Goal: Information Seeking & Learning: Compare options

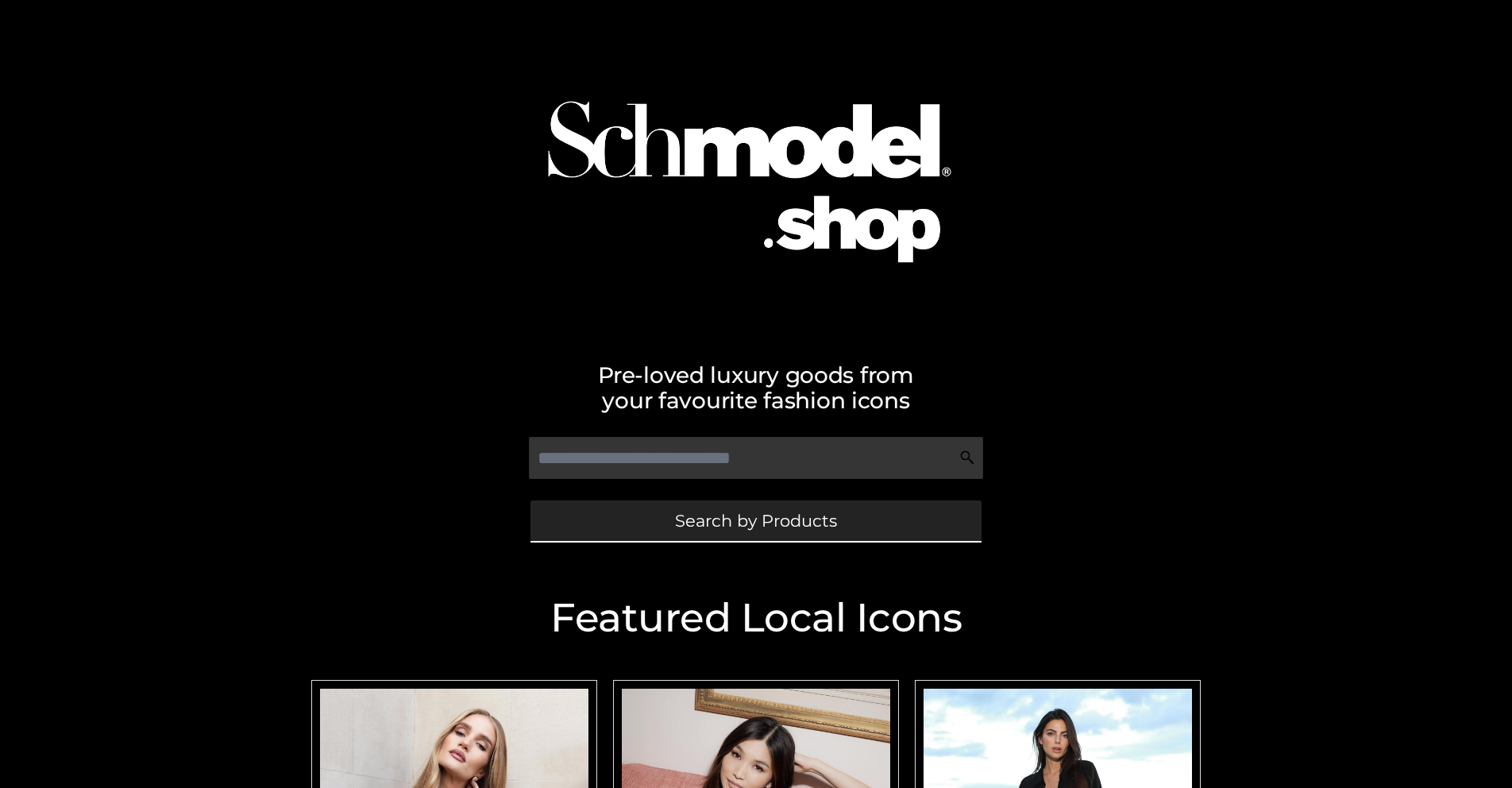
click at [756, 520] on span "Search by Products" at bounding box center [756, 521] width 162 height 17
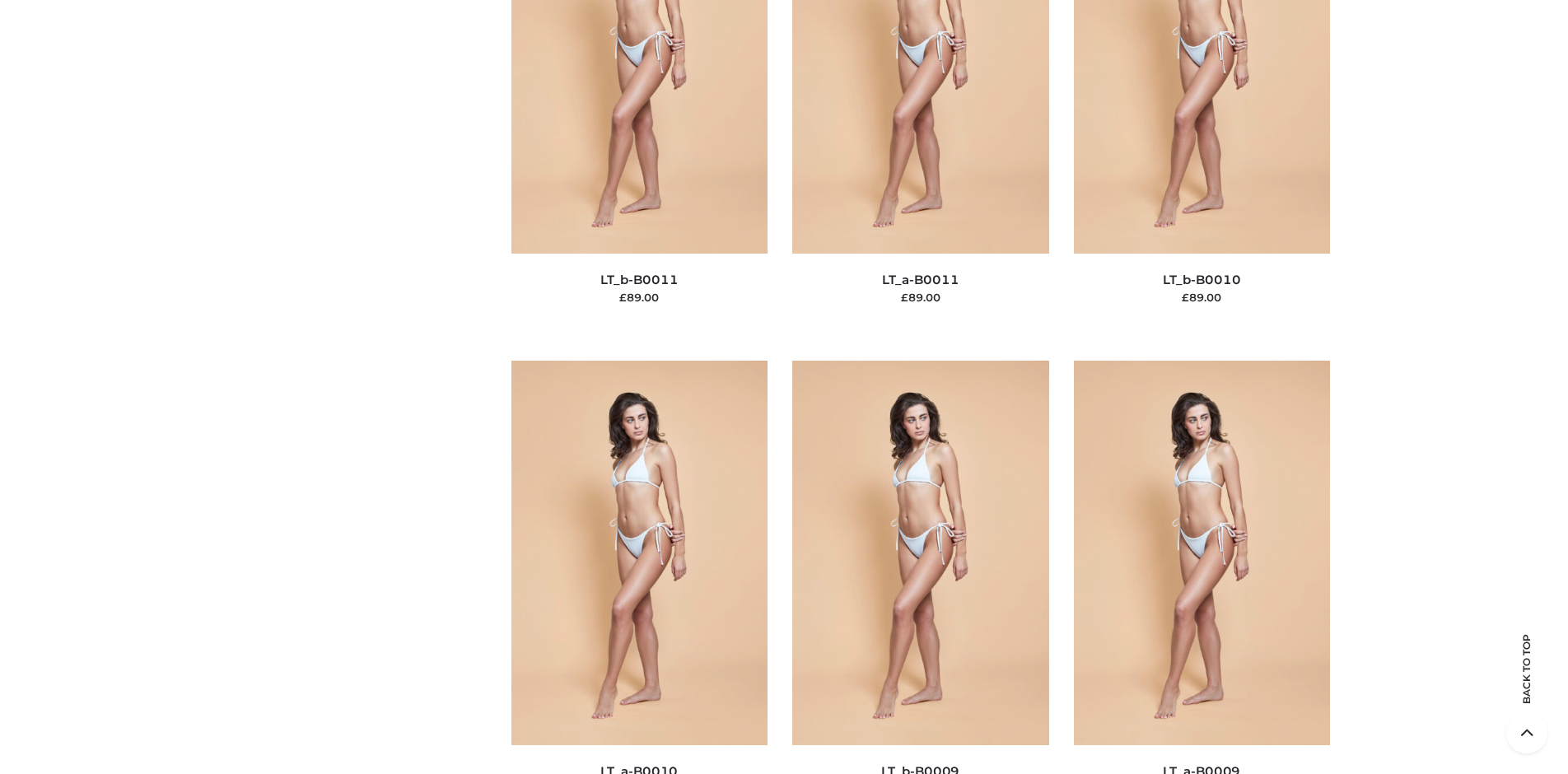
scroll to position [178, 0]
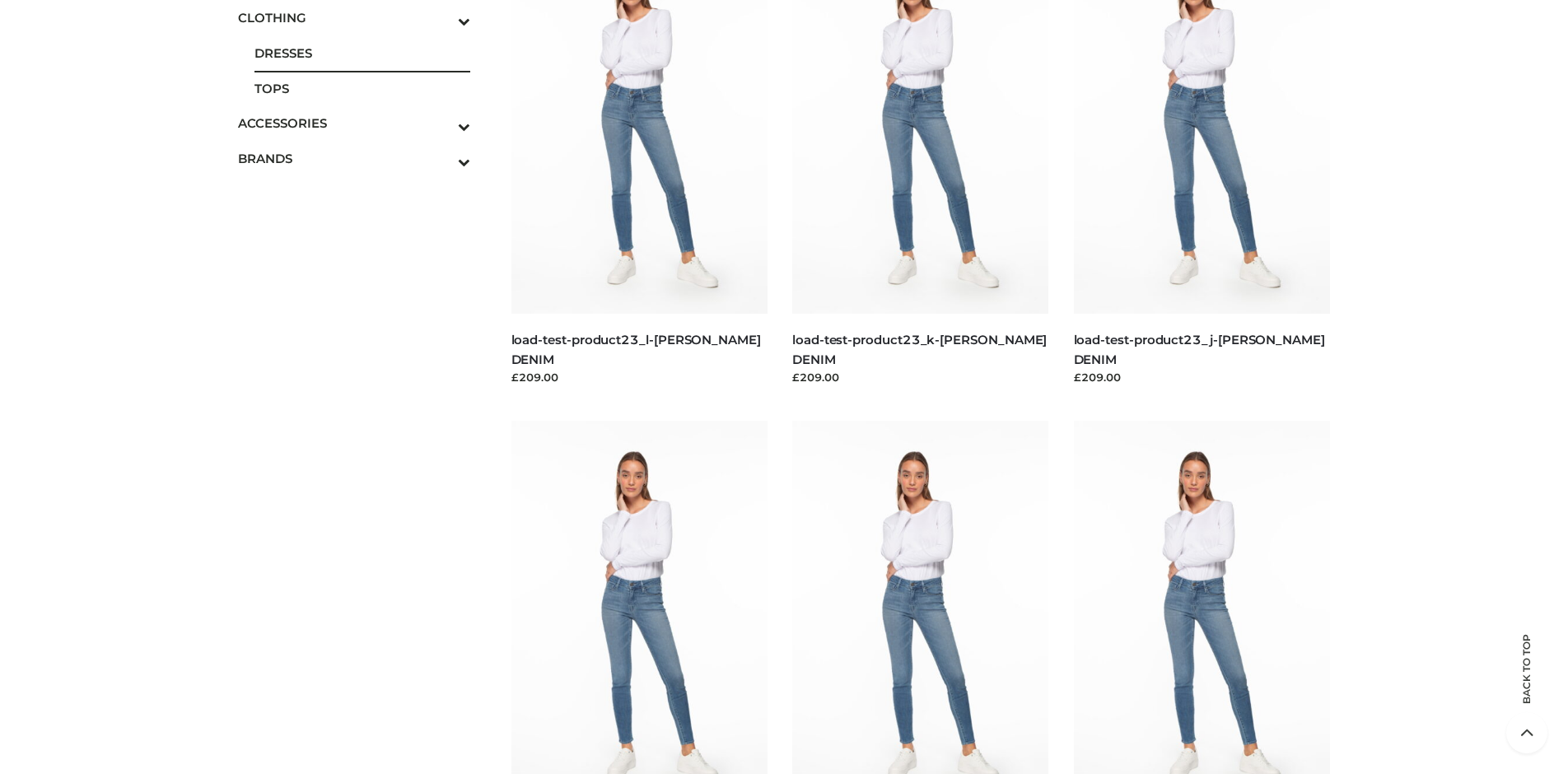
click at [362, 53] on span "DRESSES" at bounding box center [363, 52] width 216 height 19
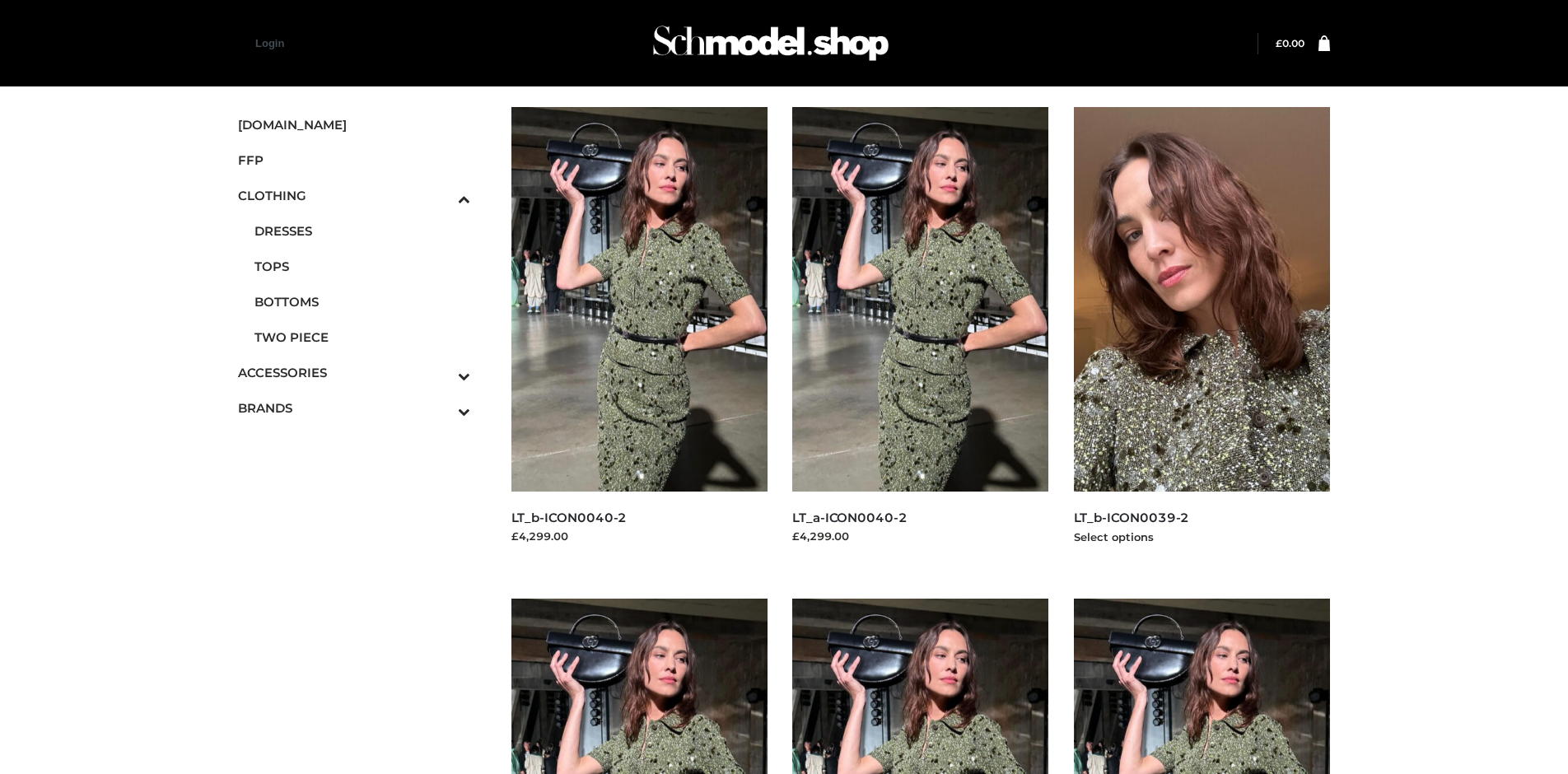
click at [1202, 336] on img at bounding box center [1202, 299] width 257 height 385
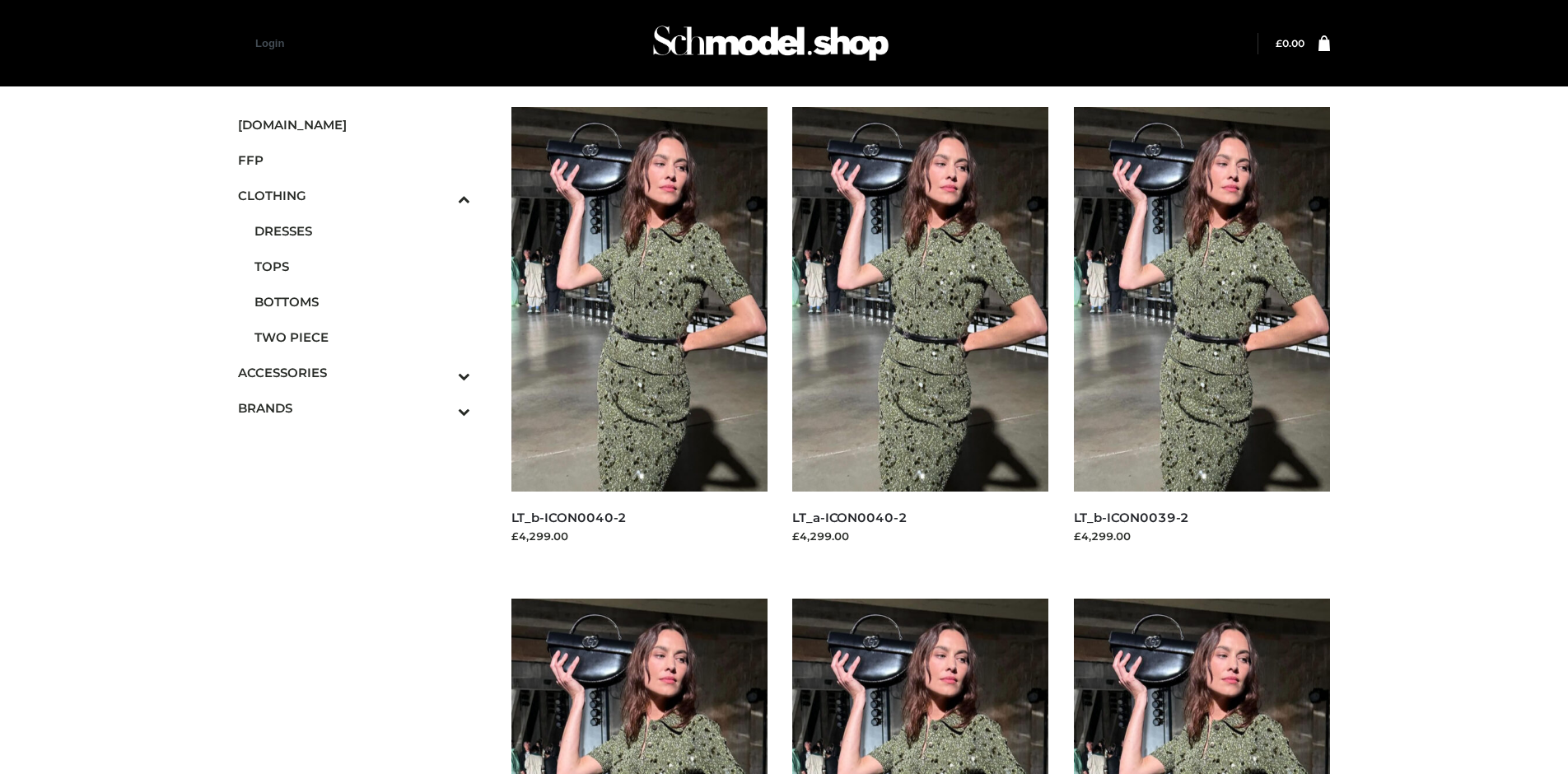
scroll to position [1268, 0]
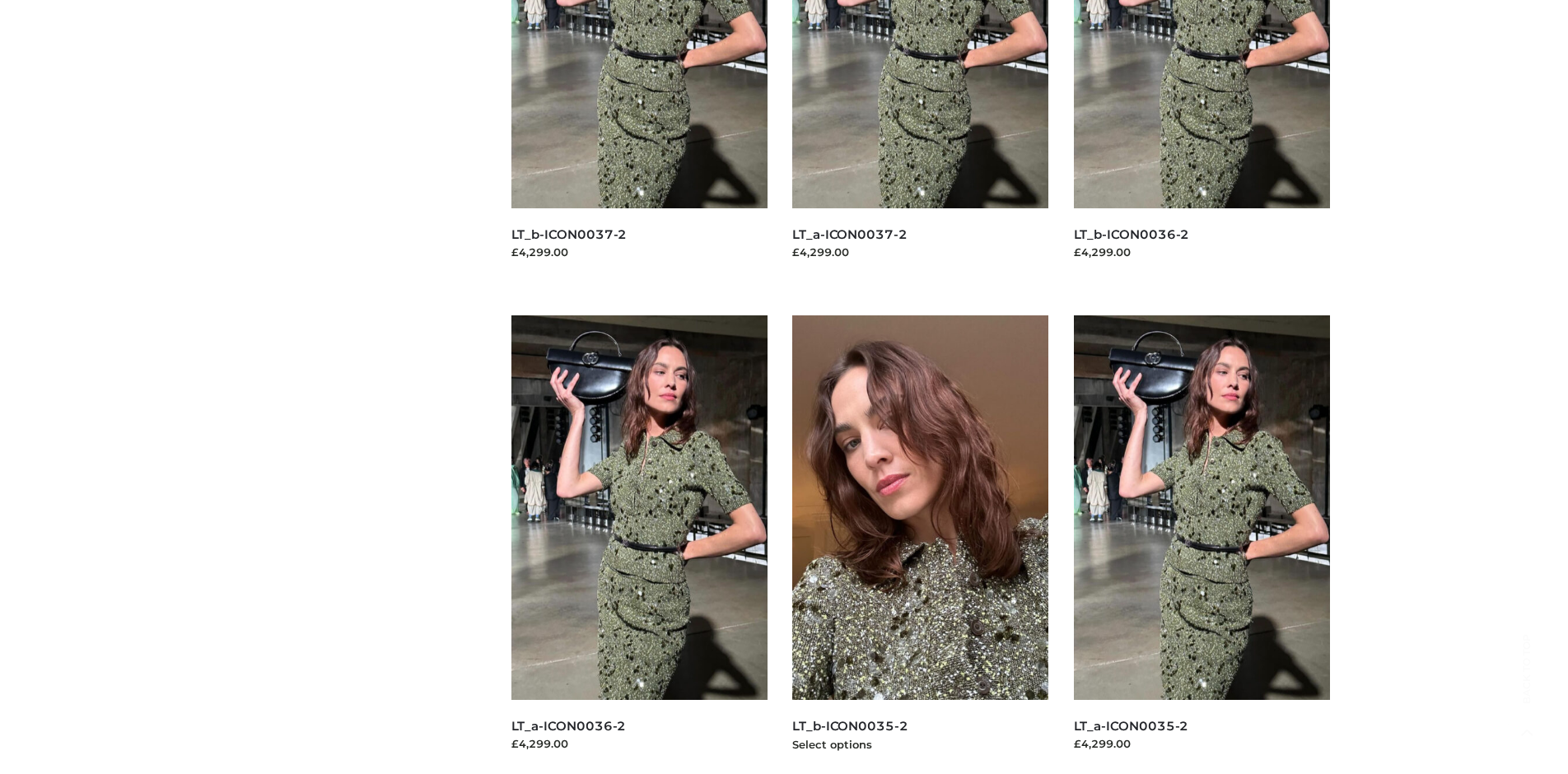
click at [920, 545] on img at bounding box center [921, 508] width 257 height 385
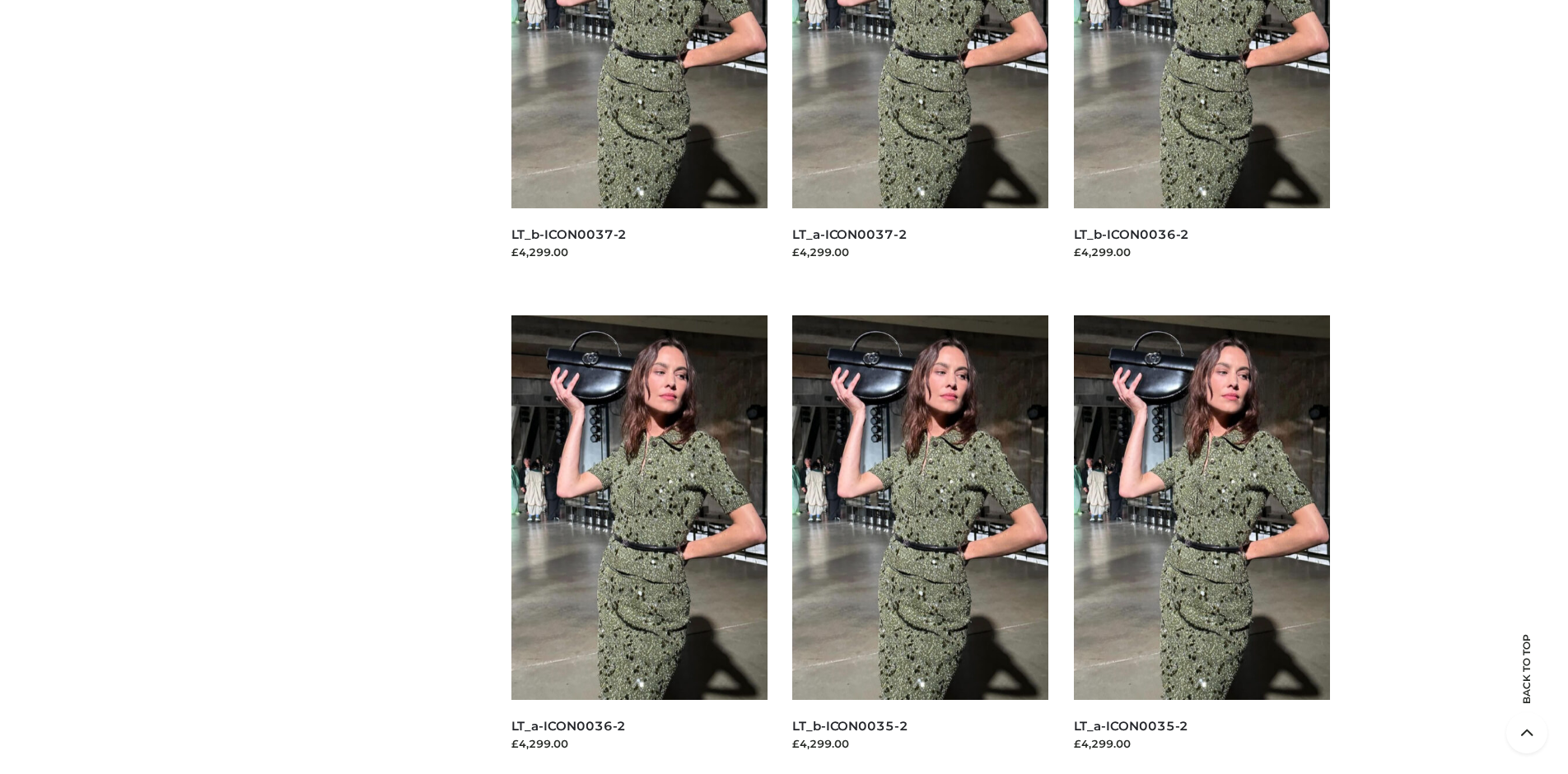
scroll to position [0, 0]
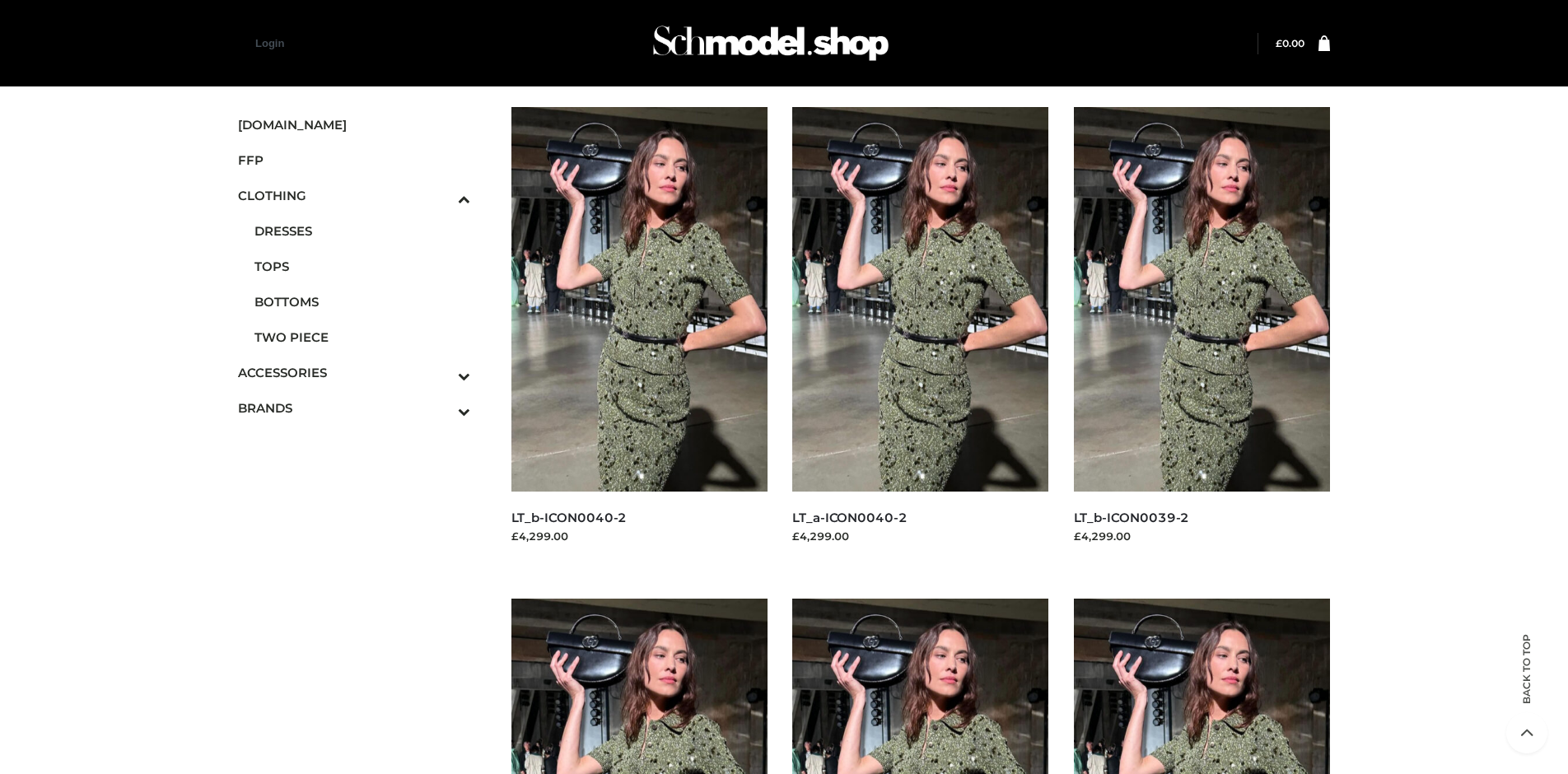
scroll to position [1268, 0]
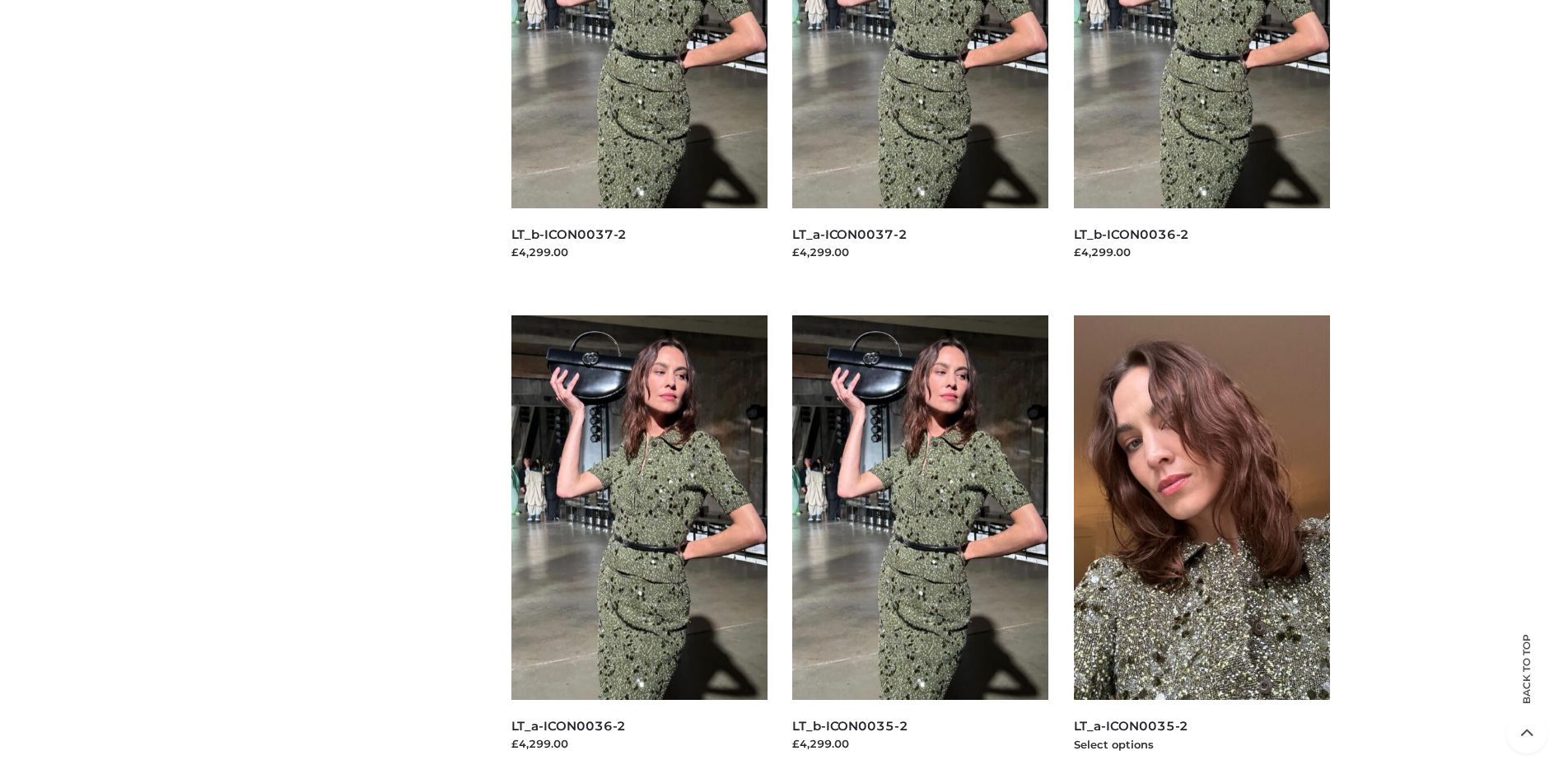
click at [1202, 545] on img at bounding box center [1202, 508] width 257 height 385
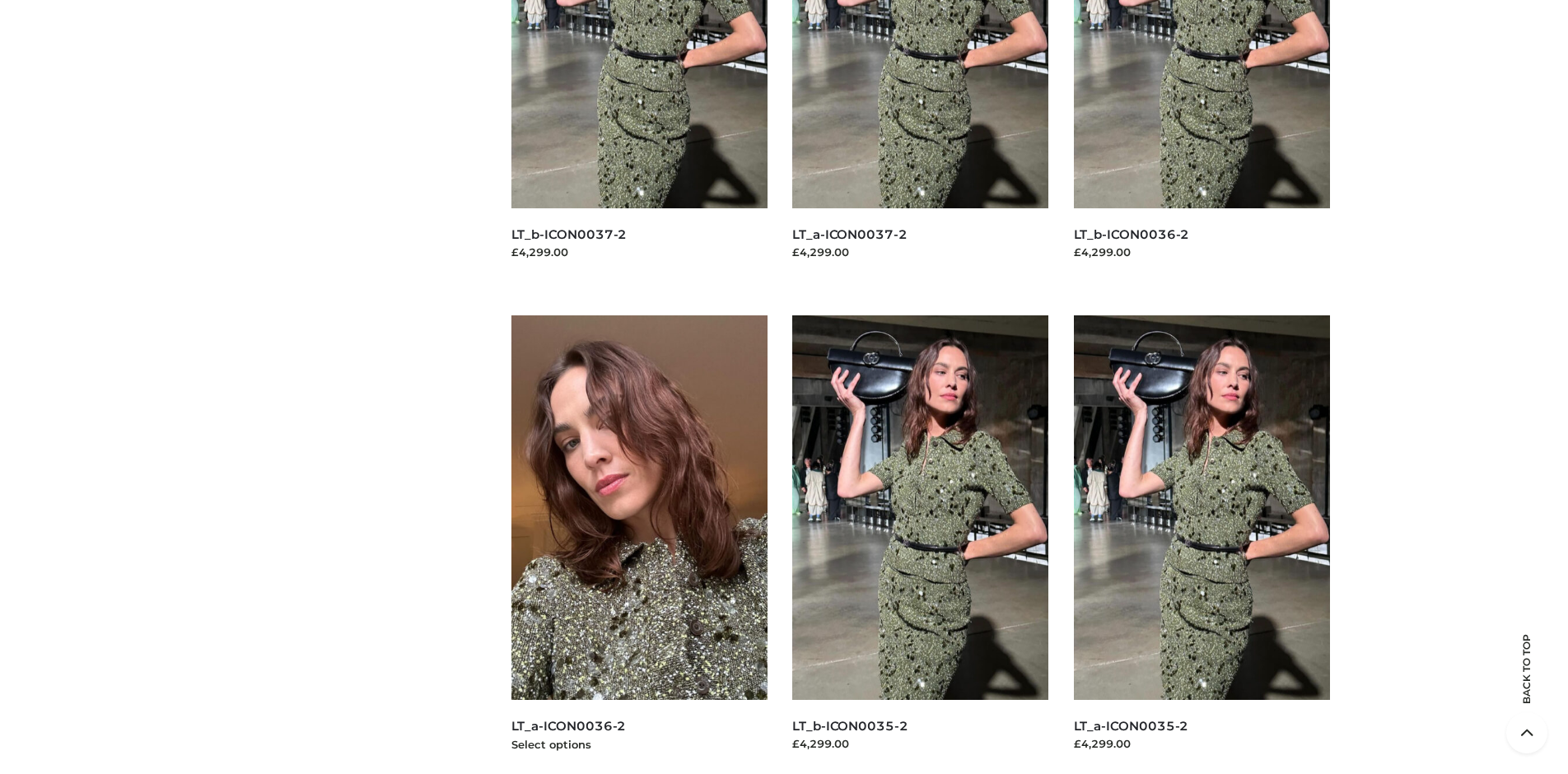
scroll to position [0, 0]
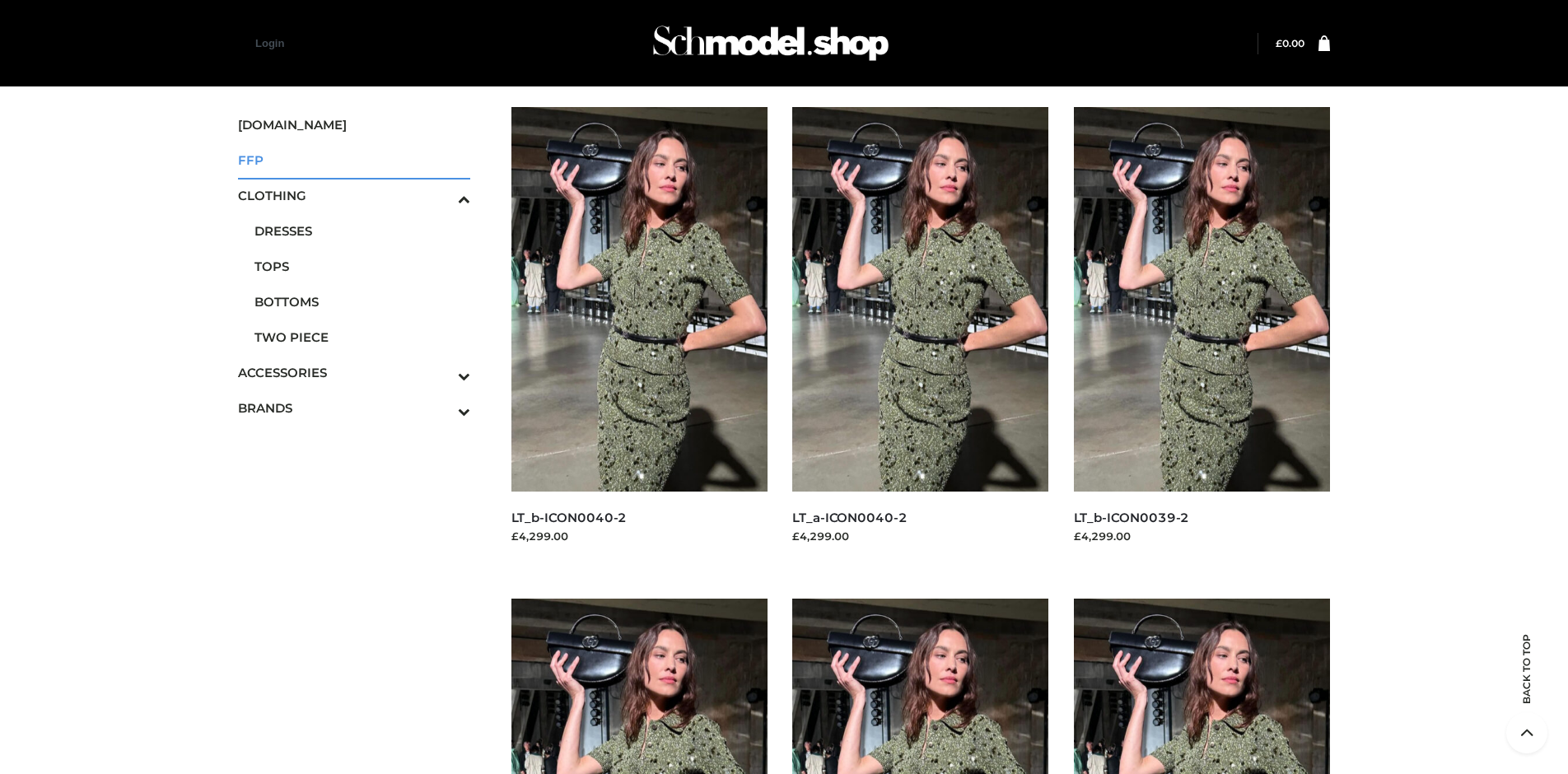
click at [354, 160] on span "FFP" at bounding box center [354, 159] width 233 height 19
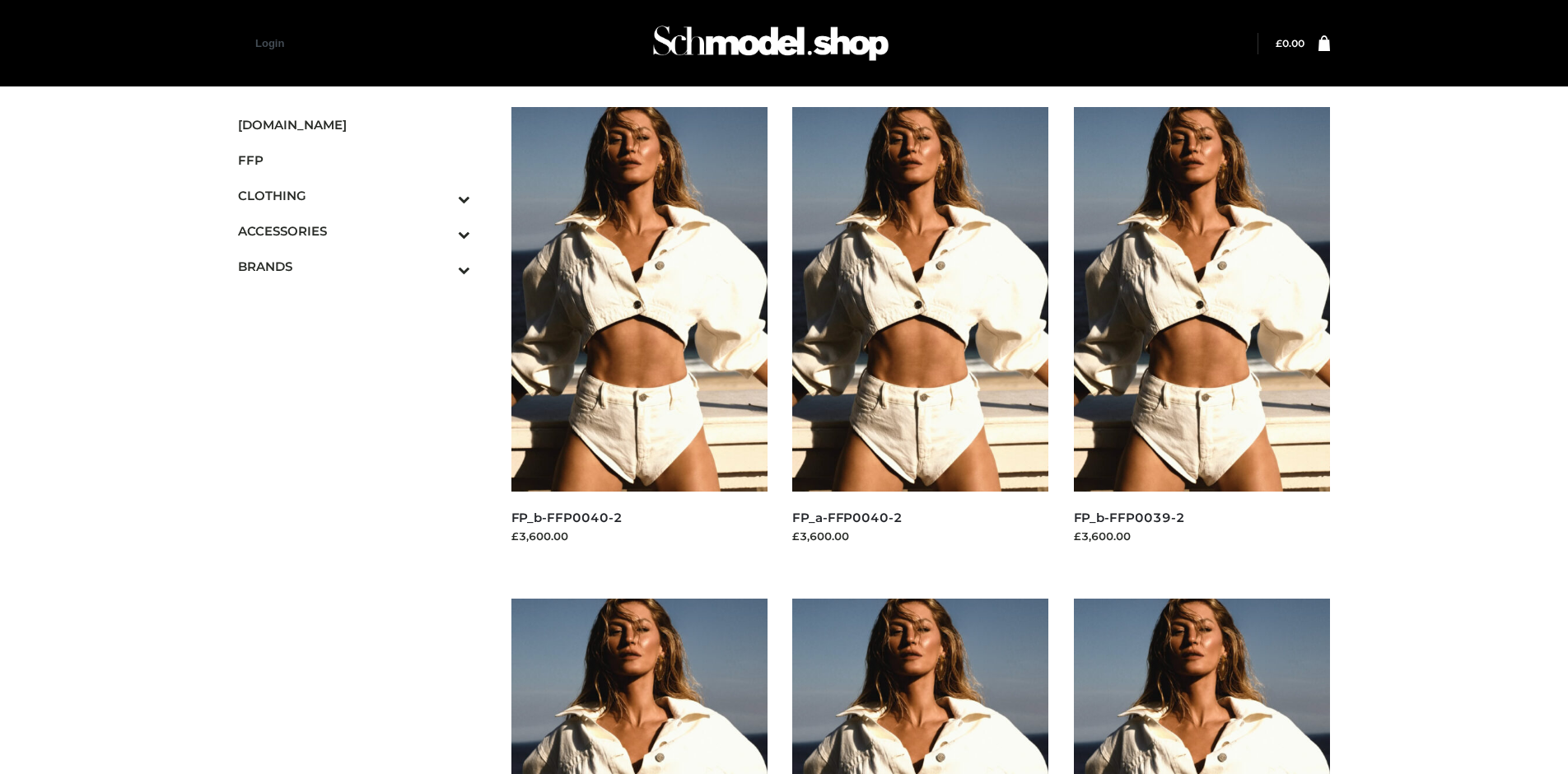
scroll to position [1268, 0]
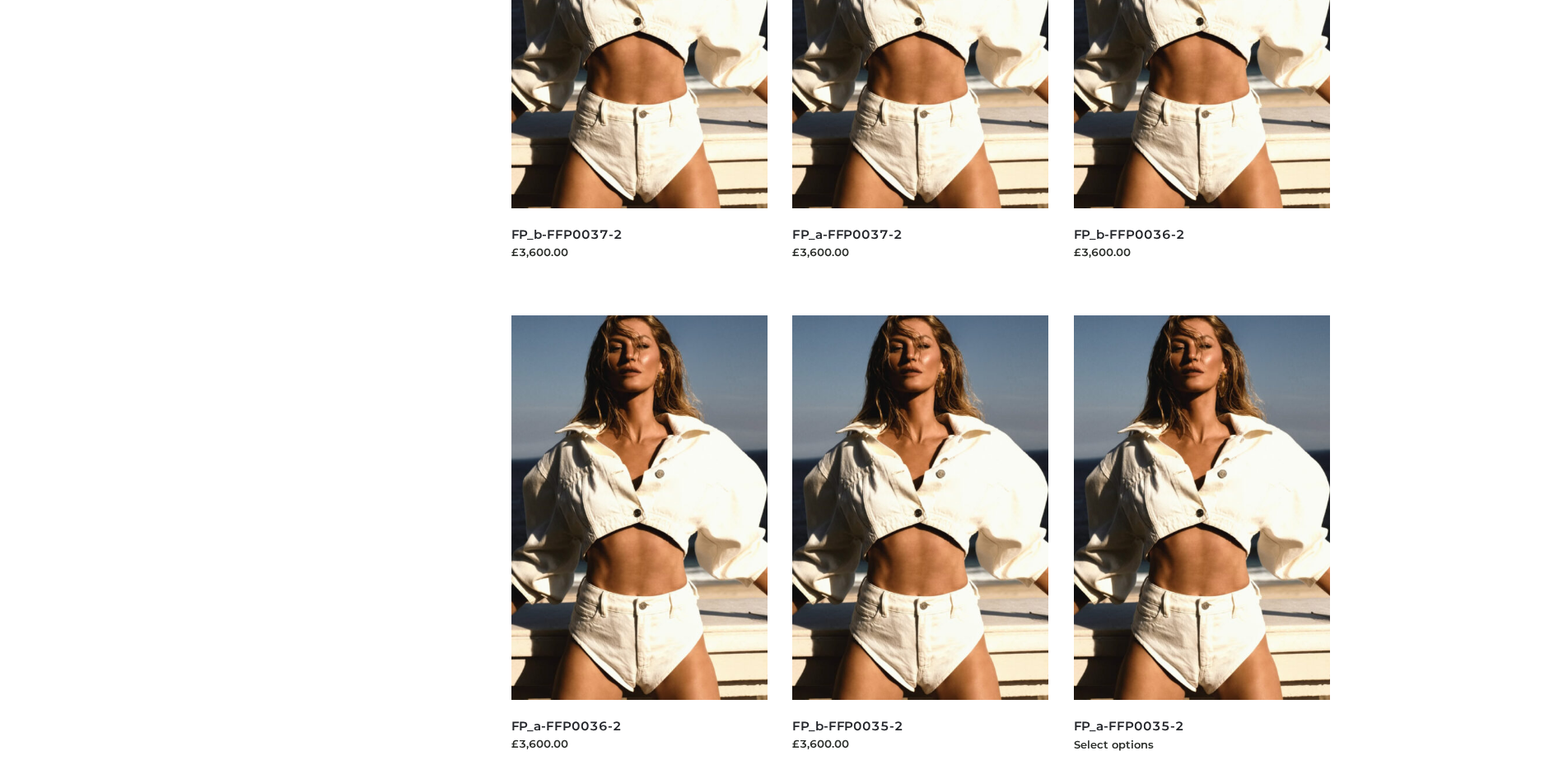
click at [1202, 545] on img at bounding box center [1202, 508] width 257 height 385
click at [639, 545] on img at bounding box center [639, 508] width 257 height 385
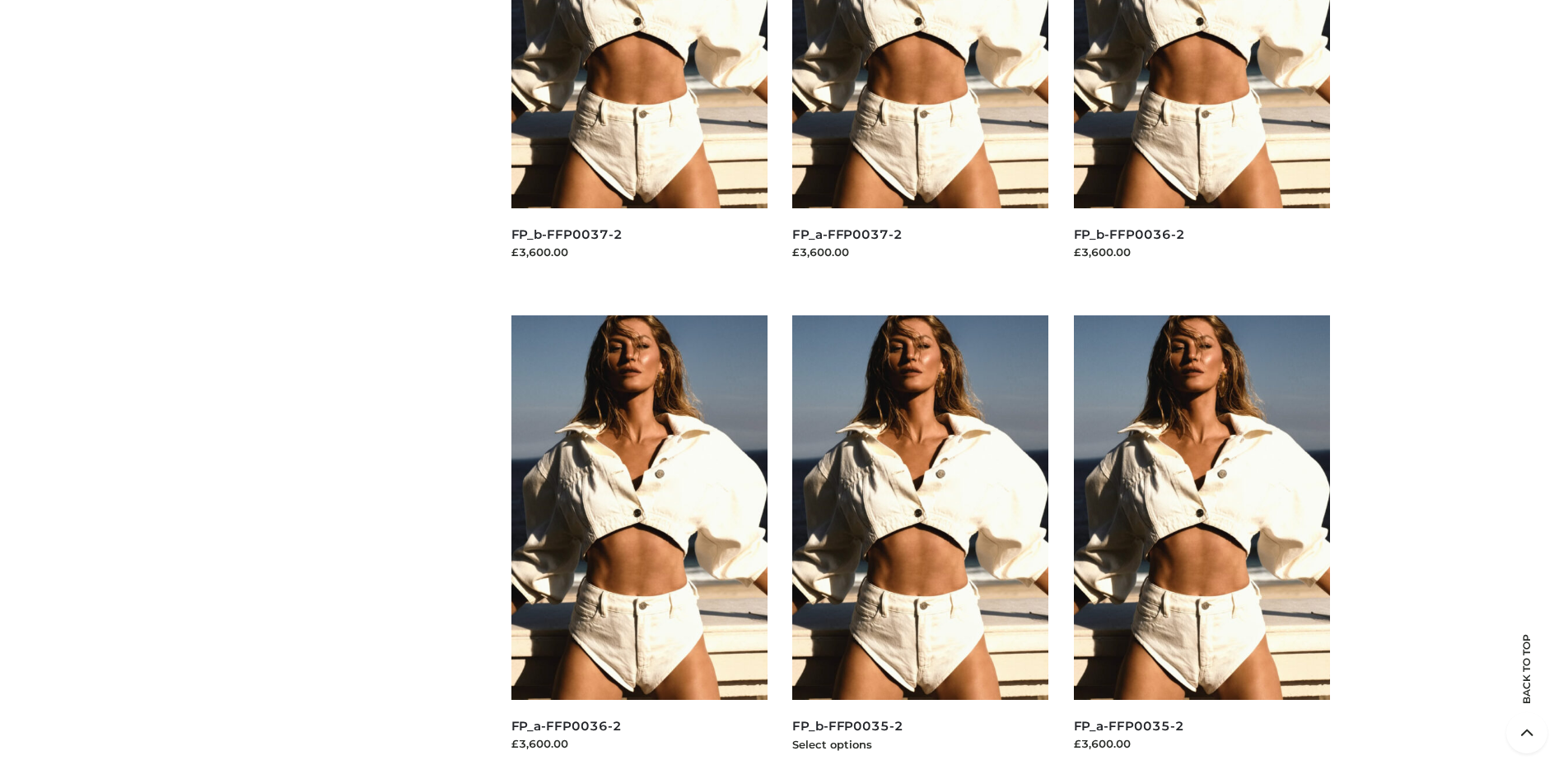
click at [920, 545] on img at bounding box center [921, 508] width 257 height 385
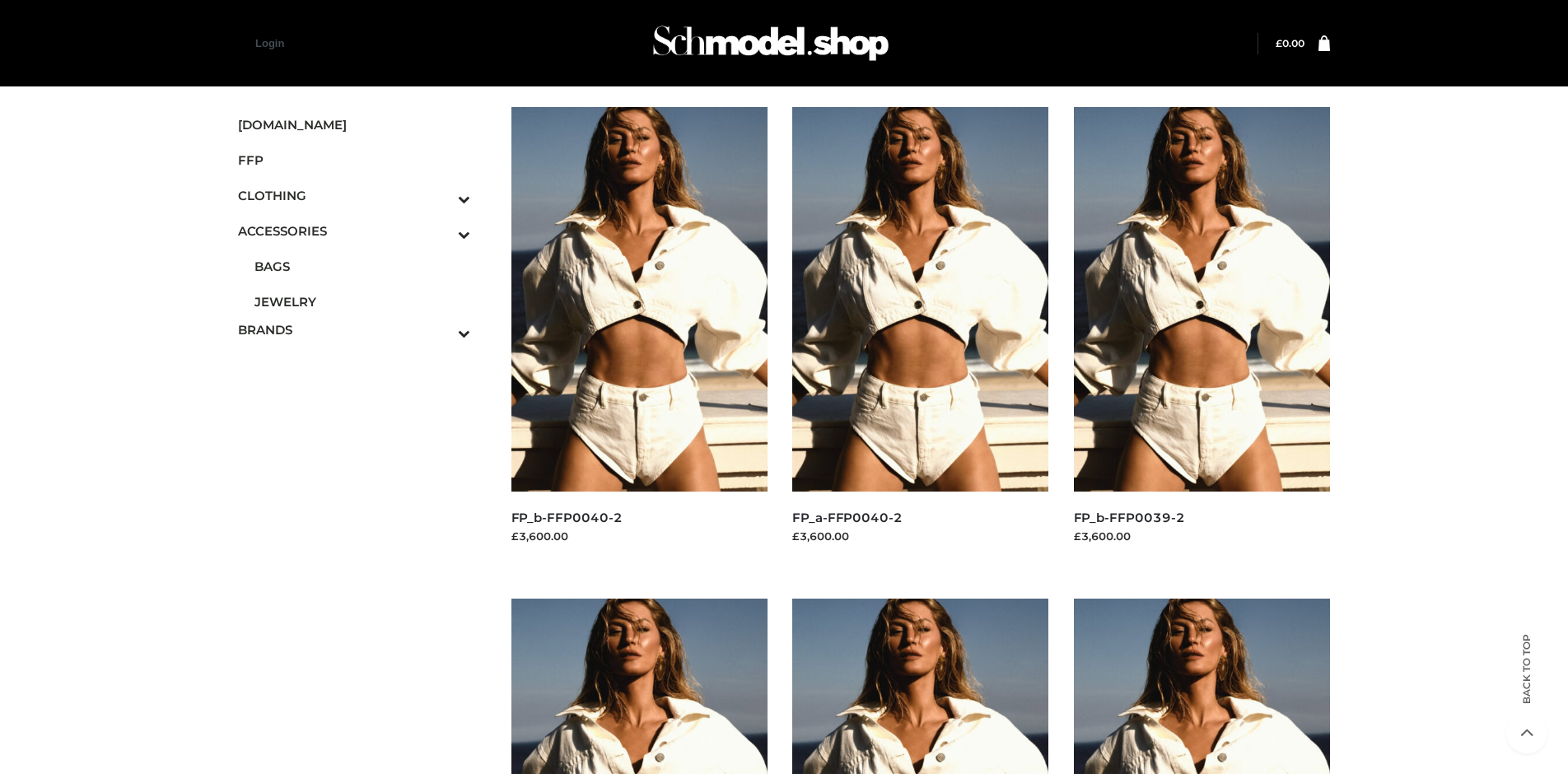
click at [362, 302] on span "JEWELRY" at bounding box center [363, 302] width 216 height 19
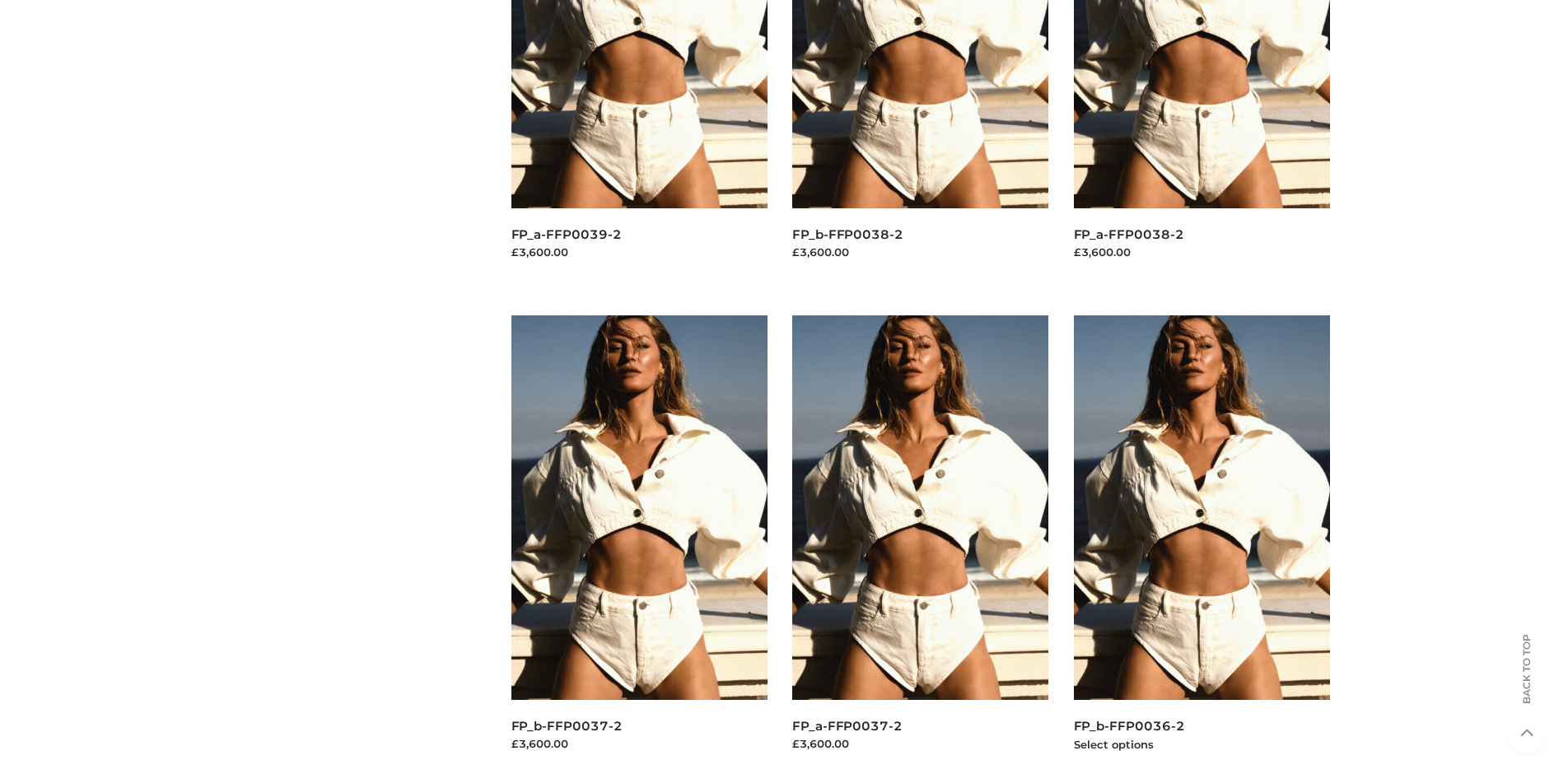
click at [1202, 545] on img at bounding box center [1202, 508] width 257 height 385
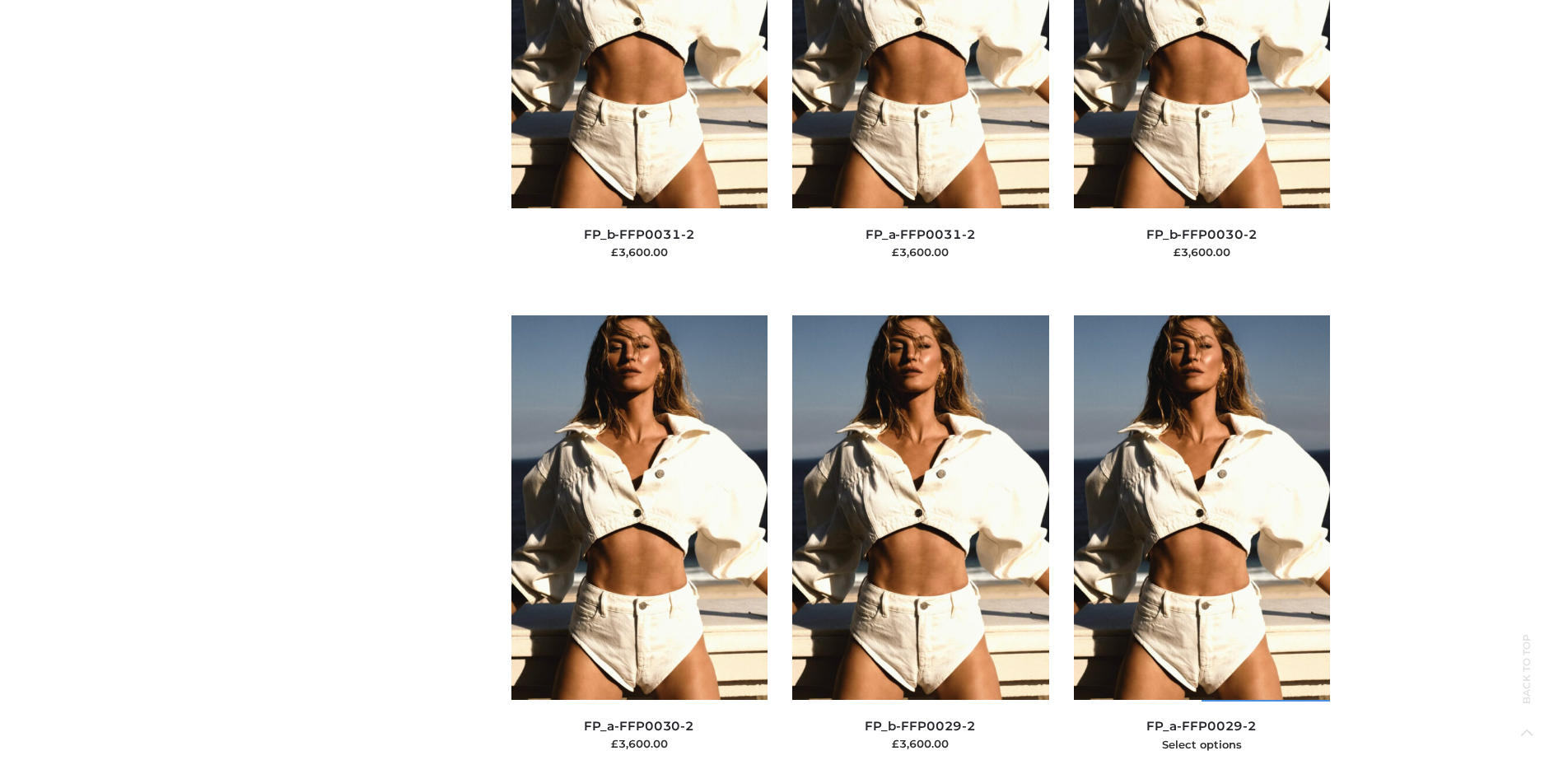
click at [1202, 545] on img at bounding box center [1202, 508] width 257 height 385
click at [639, 545] on img at bounding box center [639, 508] width 257 height 385
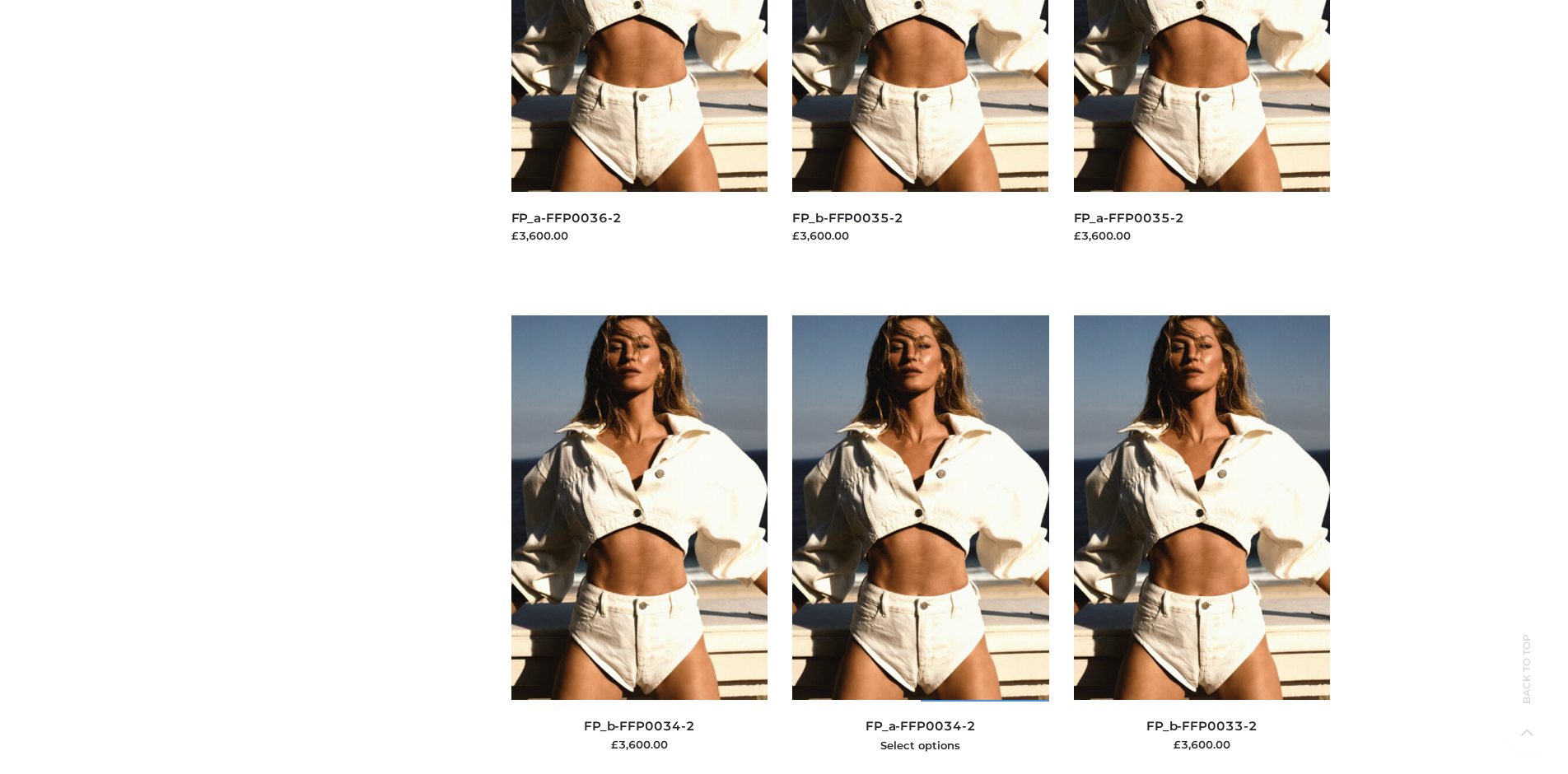
click at [920, 545] on img at bounding box center [921, 508] width 257 height 385
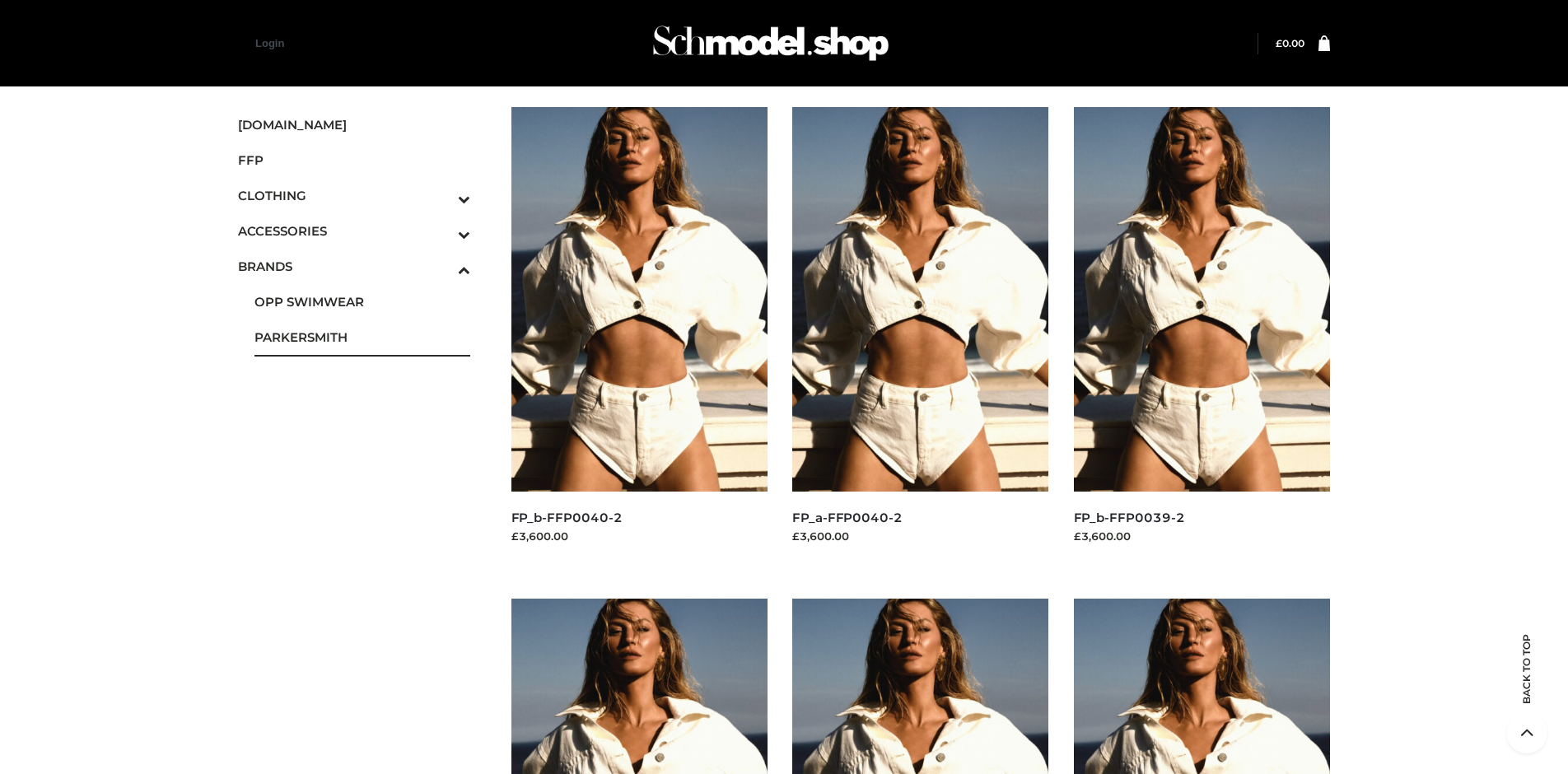
click at [362, 337] on span "PARKERSMITH" at bounding box center [363, 337] width 216 height 19
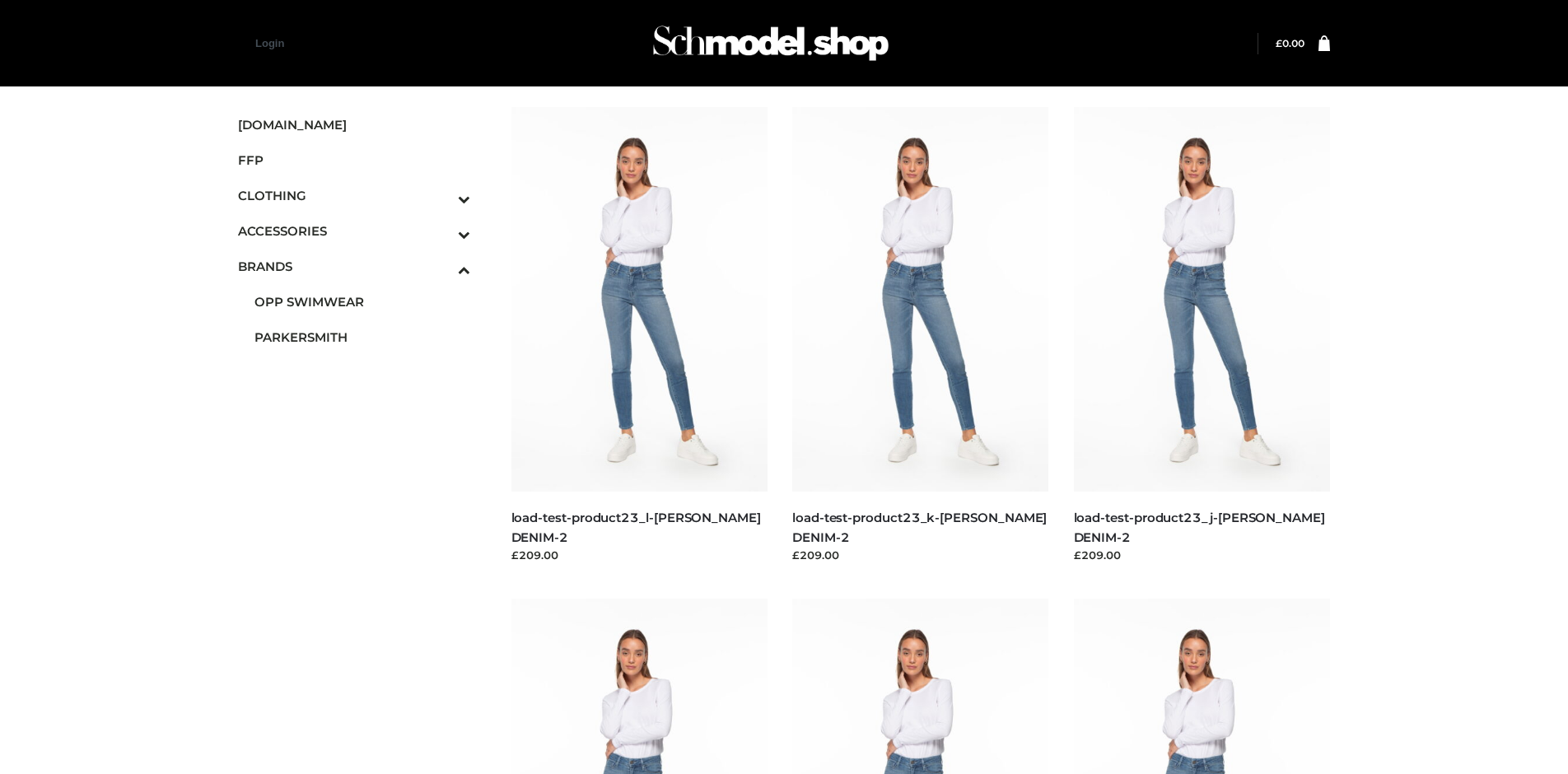
scroll to position [776, 0]
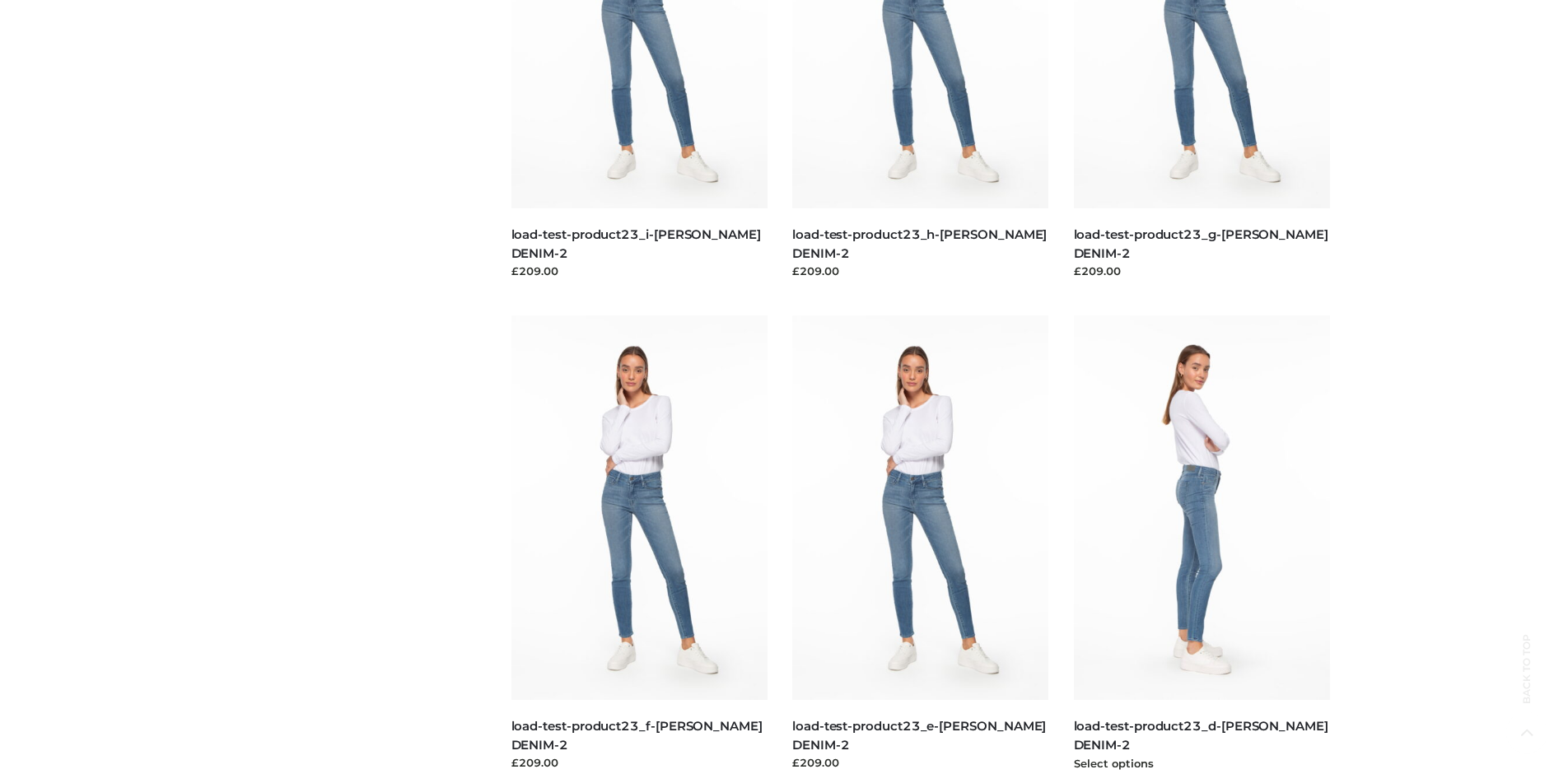
click at [1202, 545] on img at bounding box center [1202, 508] width 257 height 385
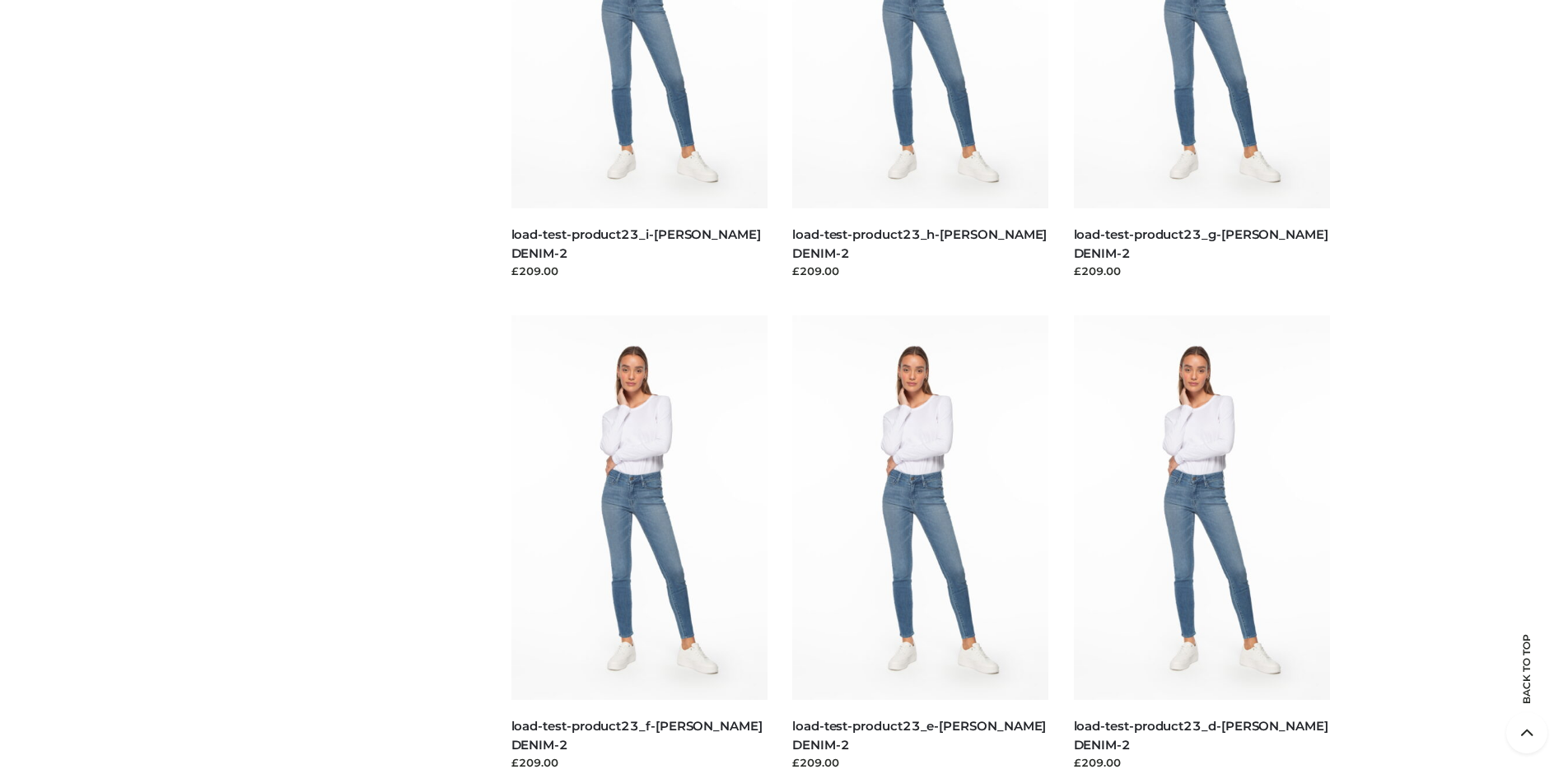
scroll to position [1268, 0]
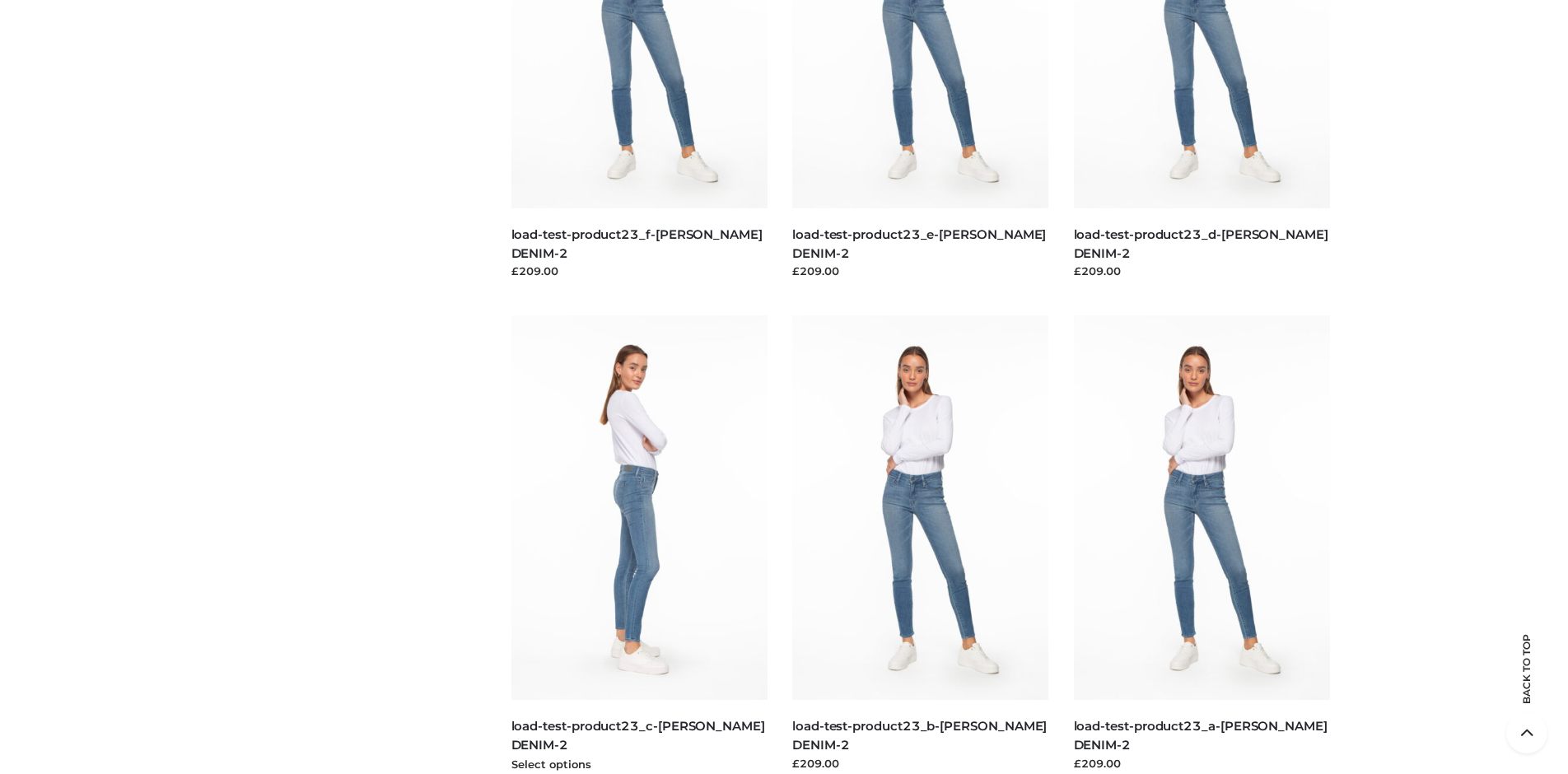
click at [639, 545] on img at bounding box center [639, 508] width 257 height 385
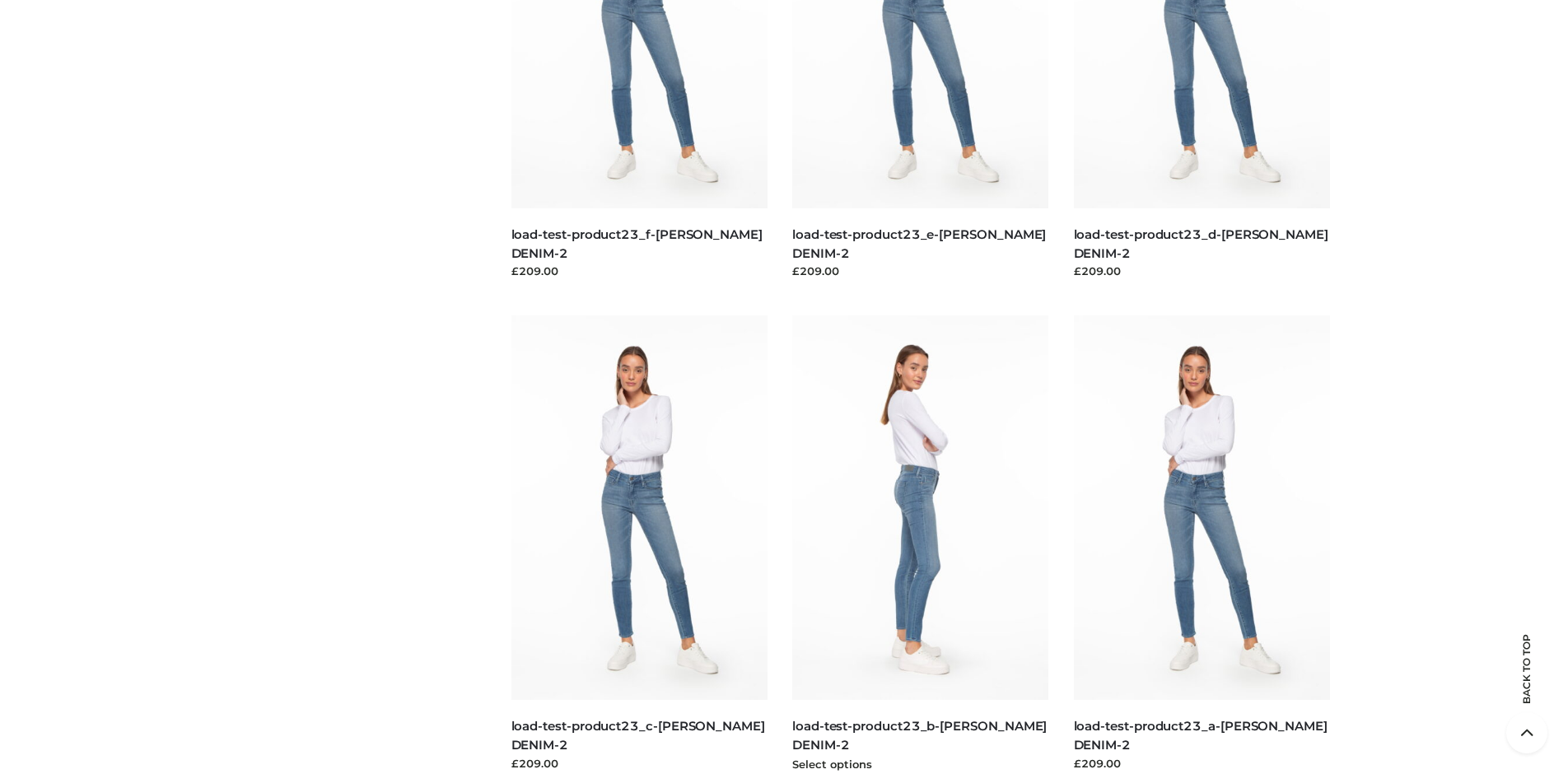
click at [920, 545] on img at bounding box center [921, 508] width 257 height 385
